Goal: Transaction & Acquisition: Purchase product/service

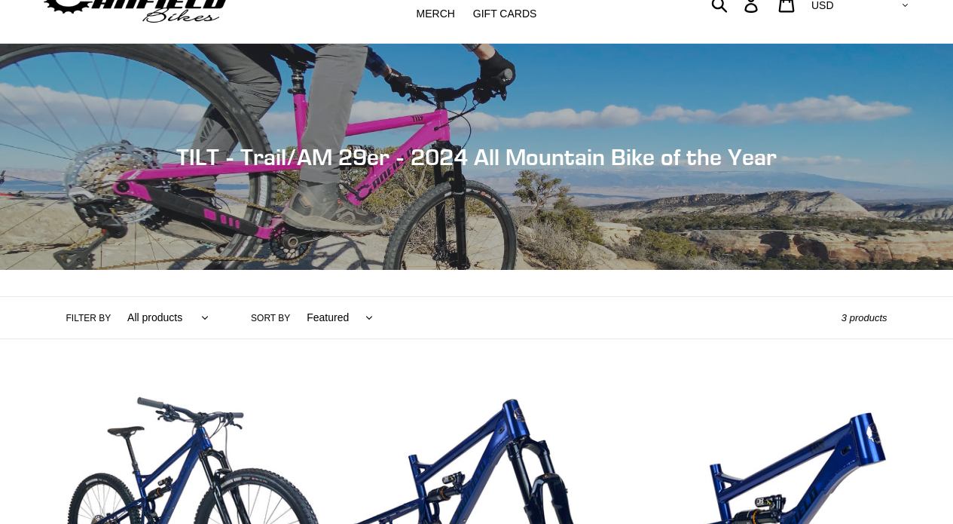
scroll to position [91, 0]
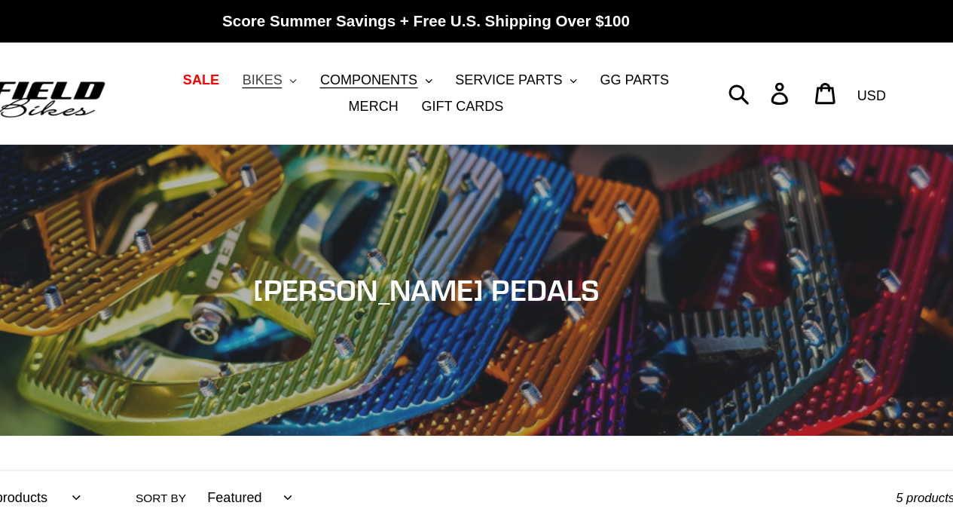
click at [352, 65] on span "BIKES" at bounding box center [349, 62] width 31 height 13
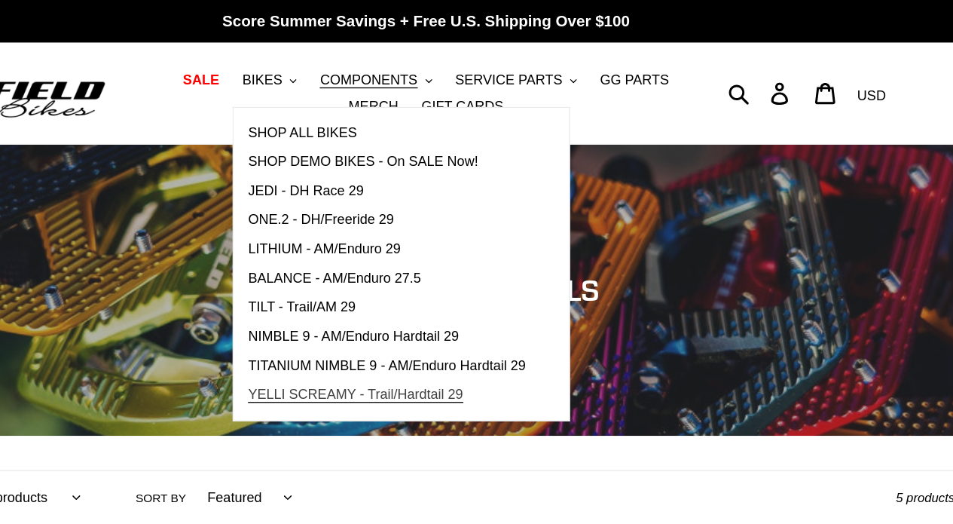
click at [398, 313] on link "YELLI SCREAMY - Trail/Hardtail 29" at bounding box center [446, 306] width 238 height 23
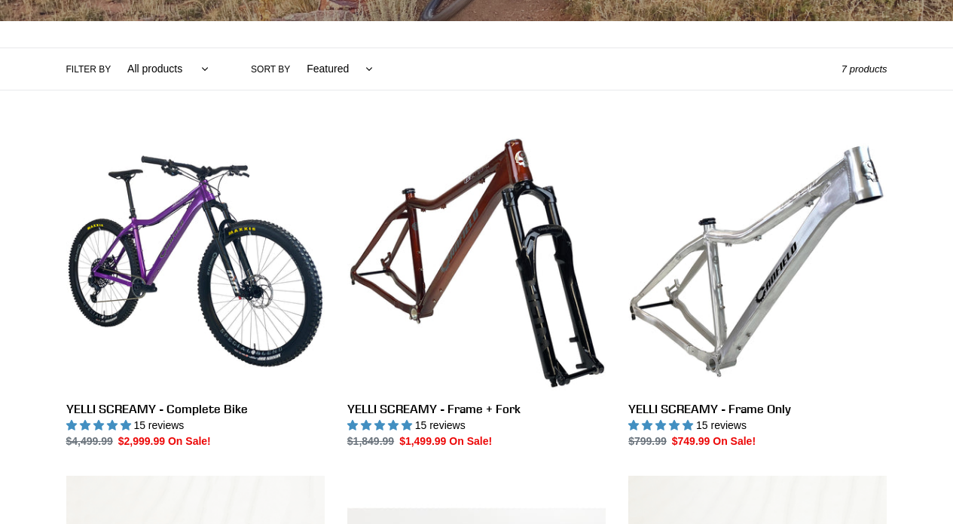
scroll to position [316, 0]
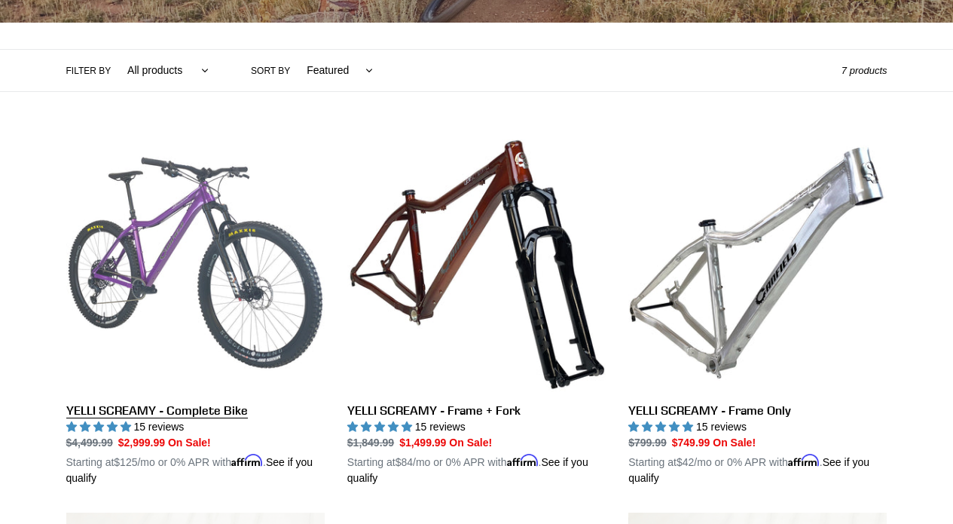
click at [200, 289] on link "YELLI SCREAMY - Complete Bike" at bounding box center [195, 309] width 258 height 353
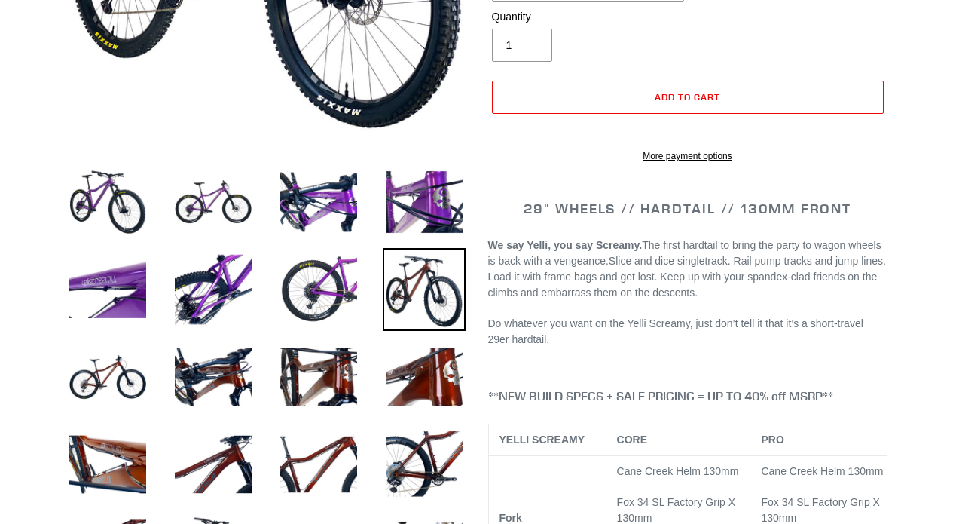
select select "highest-rating"
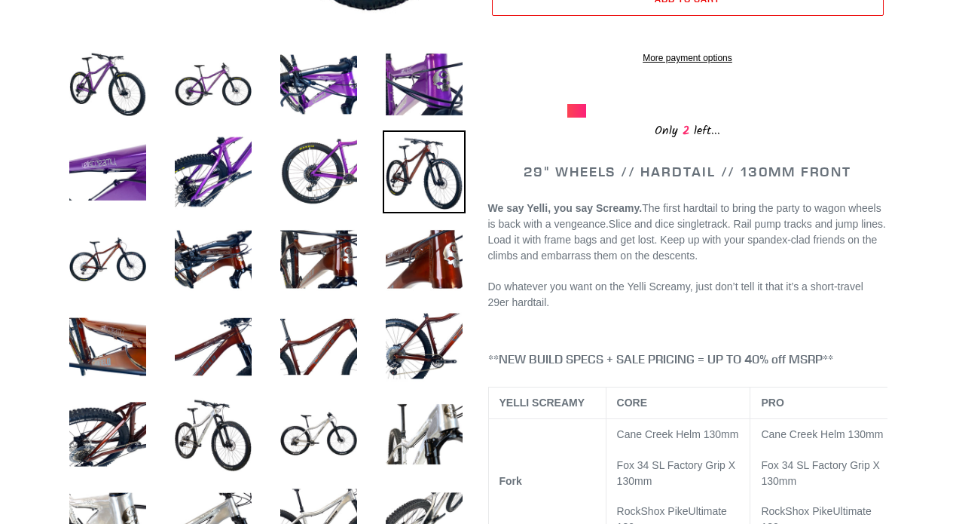
scroll to position [536, 0]
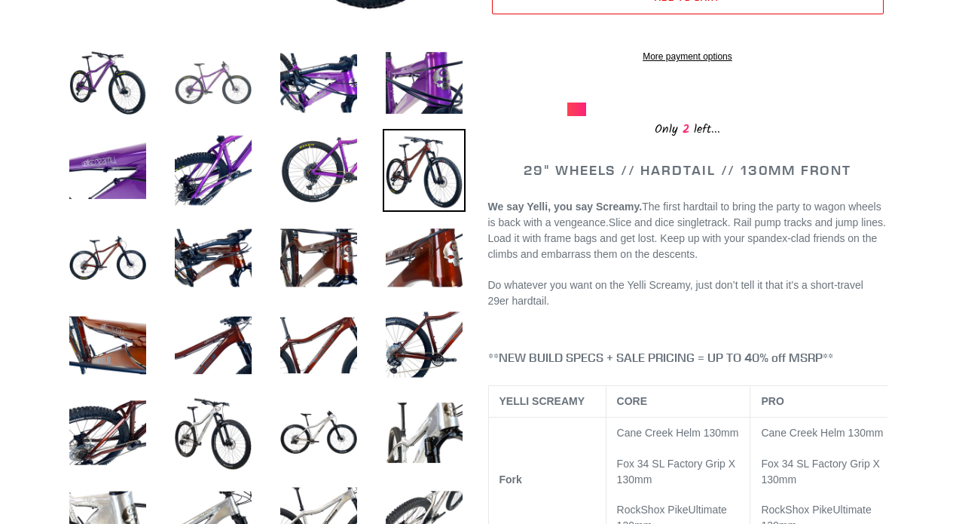
click at [218, 71] on img at bounding box center [213, 82] width 83 height 83
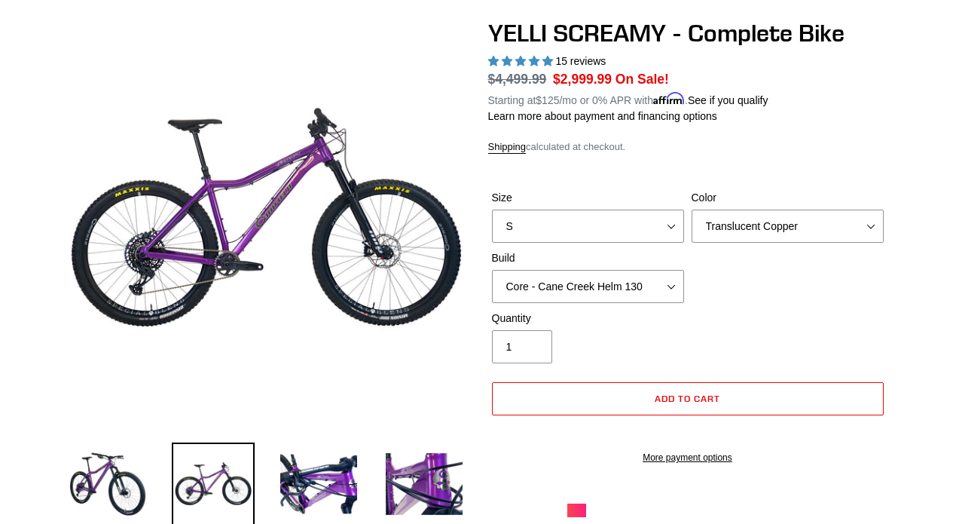
scroll to position [139, 0]
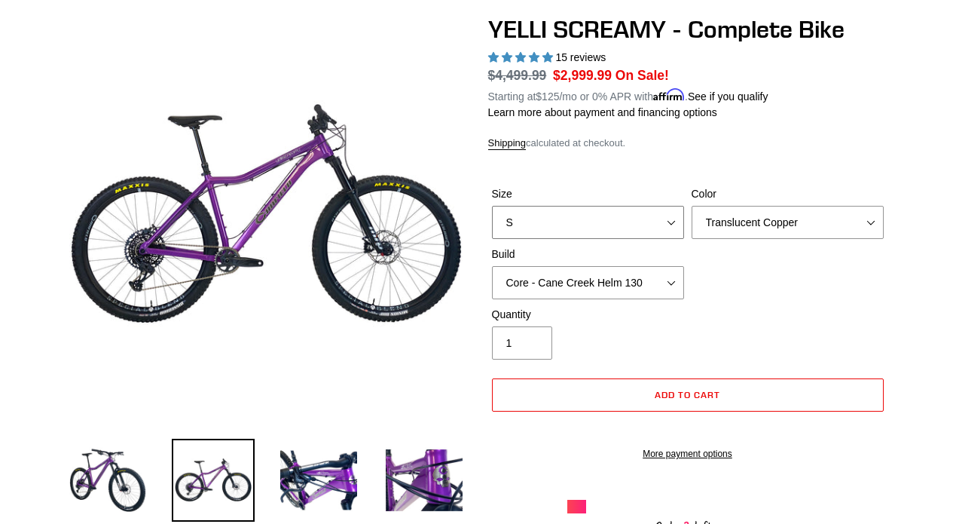
click at [671, 219] on select "S M L XL" at bounding box center [588, 222] width 192 height 33
select select "L"
click at [492, 206] on select "S M L XL" at bounding box center [588, 222] width 192 height 33
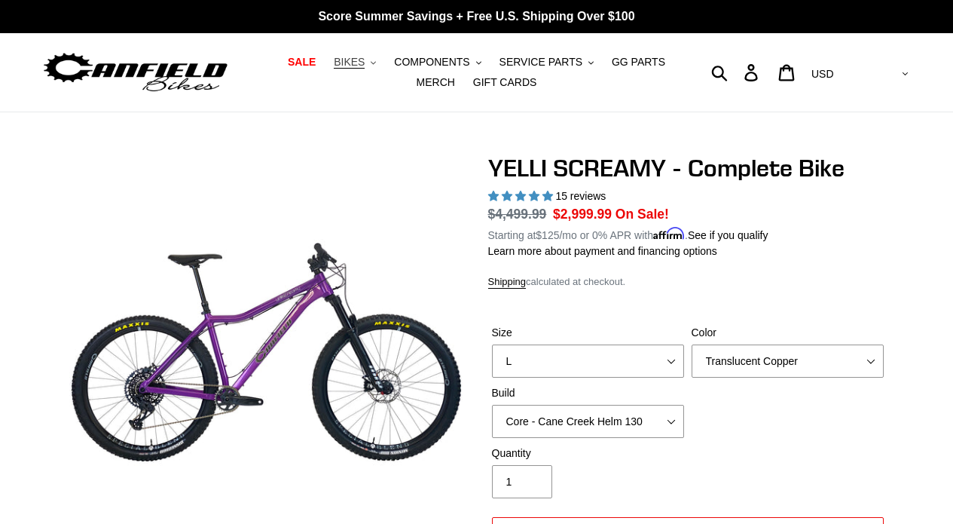
click at [357, 64] on span "BIKES" at bounding box center [349, 62] width 31 height 13
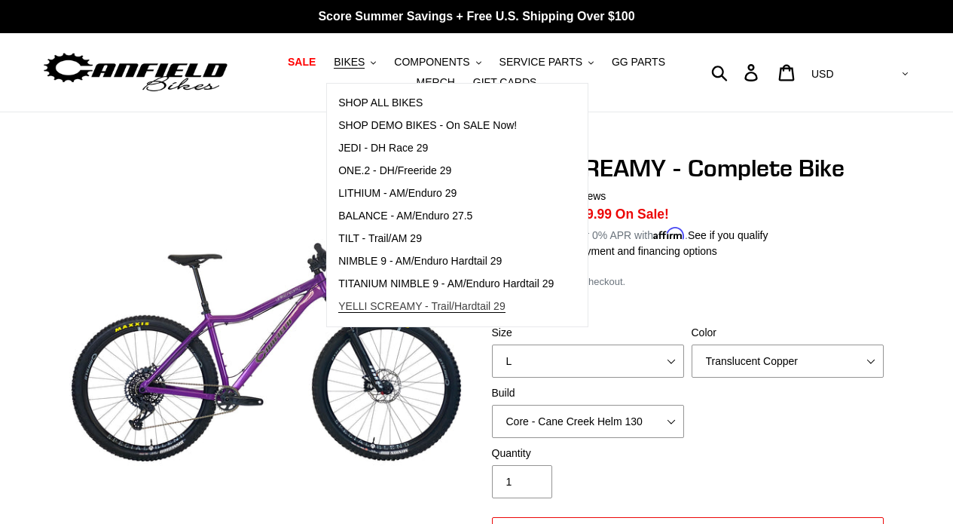
click at [389, 302] on span "YELLI SCREAMY - Trail/Hardtail 29" at bounding box center [421, 306] width 167 height 13
